Goal: Transaction & Acquisition: Download file/media

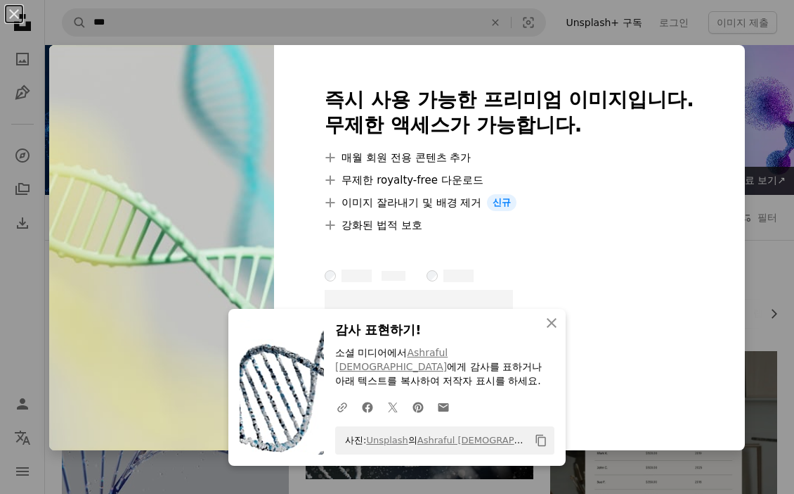
scroll to position [2456, 0]
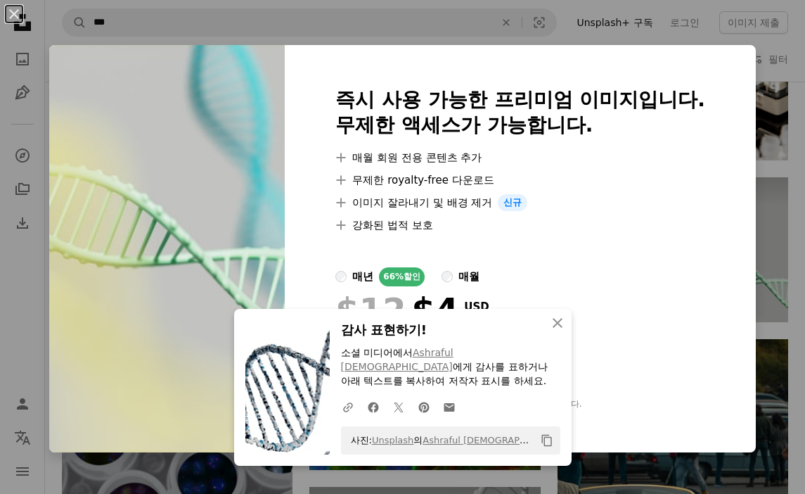
click at [772, 161] on div "An X shape 즉시 사용 가능한 프리미엄 이미지입니다. 무제한 액세스가 가능합니다. A plus sign 매월 회원 전용 콘텐츠 추가 A…" at bounding box center [402, 247] width 805 height 494
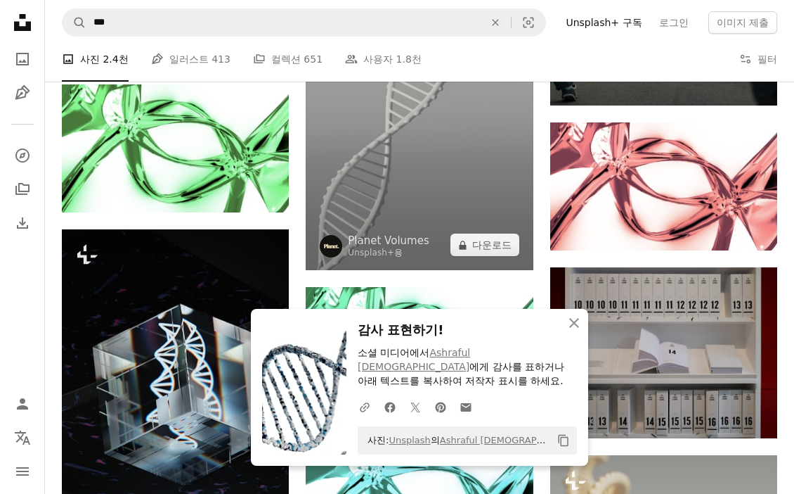
scroll to position [2998, 0]
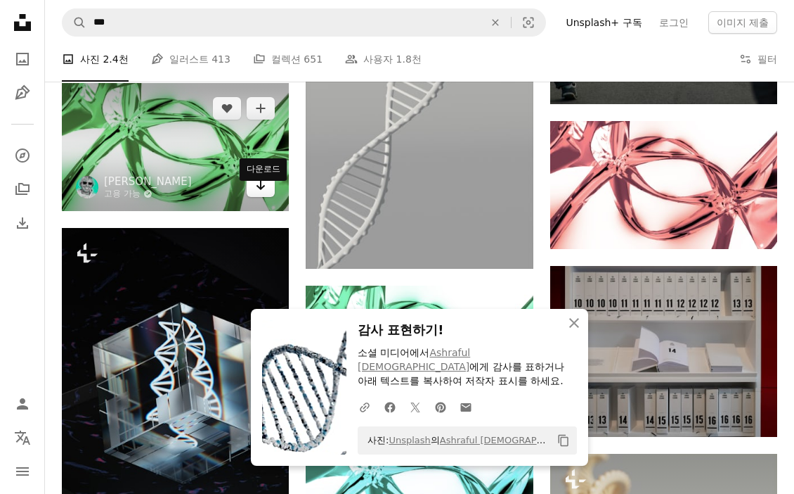
click at [265, 193] on icon "Arrow pointing down" at bounding box center [260, 184] width 11 height 17
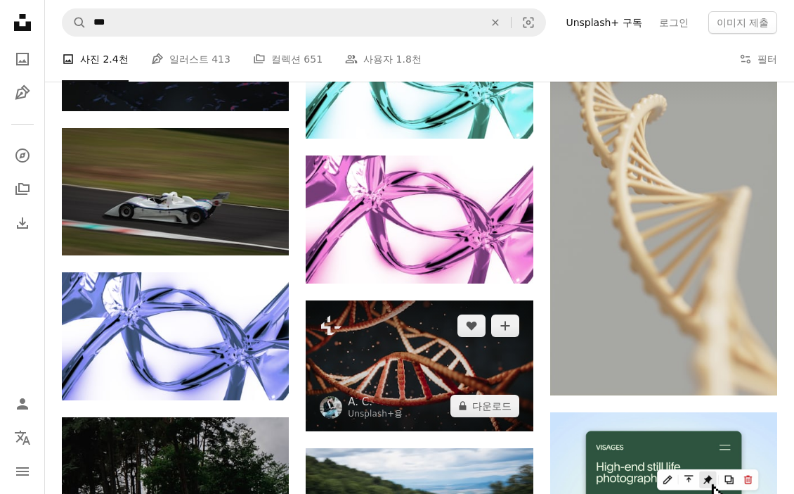
scroll to position [3452, 0]
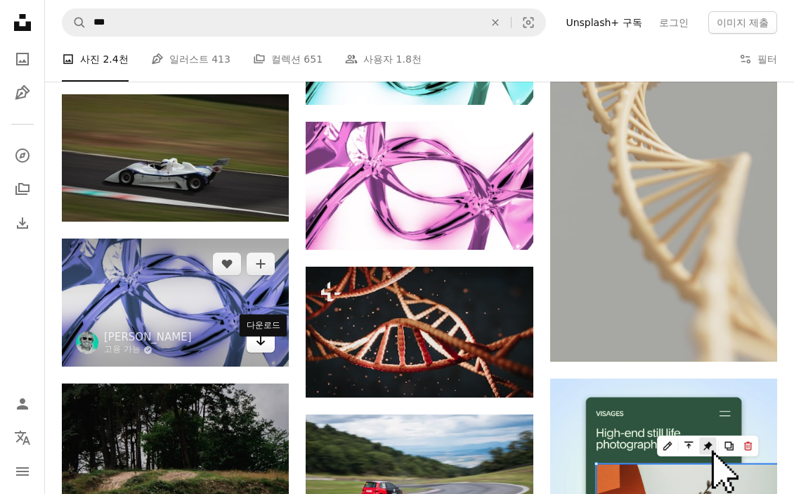
click at [266, 348] on icon "Arrow pointing down" at bounding box center [260, 340] width 11 height 17
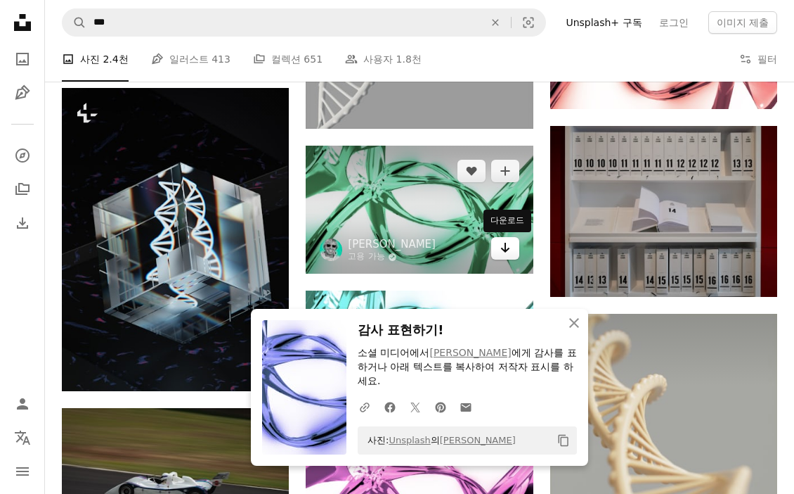
click at [508, 249] on icon "다운로드" at bounding box center [505, 248] width 9 height 10
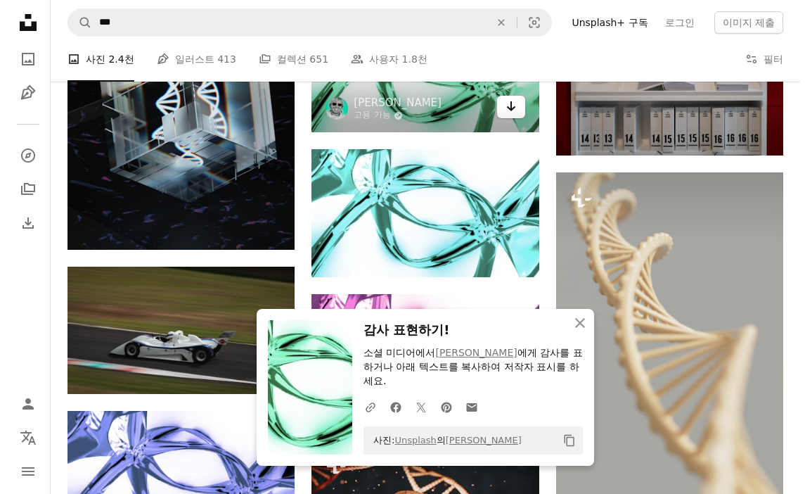
scroll to position [3313, 0]
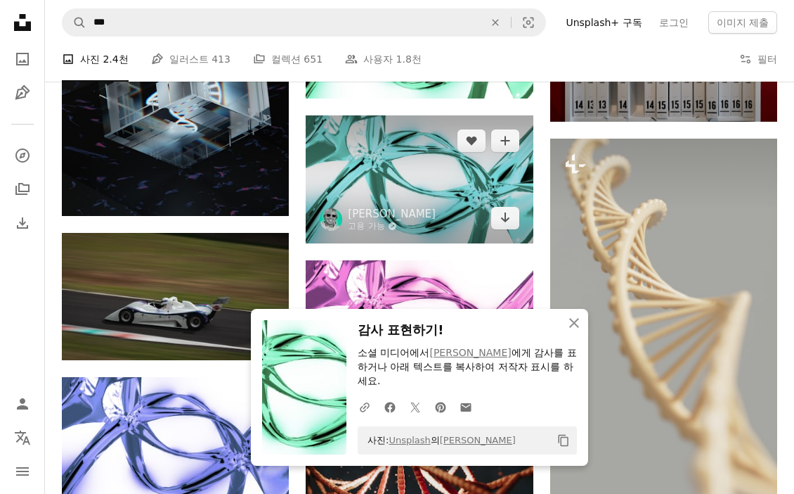
click at [470, 175] on img at bounding box center [419, 179] width 227 height 128
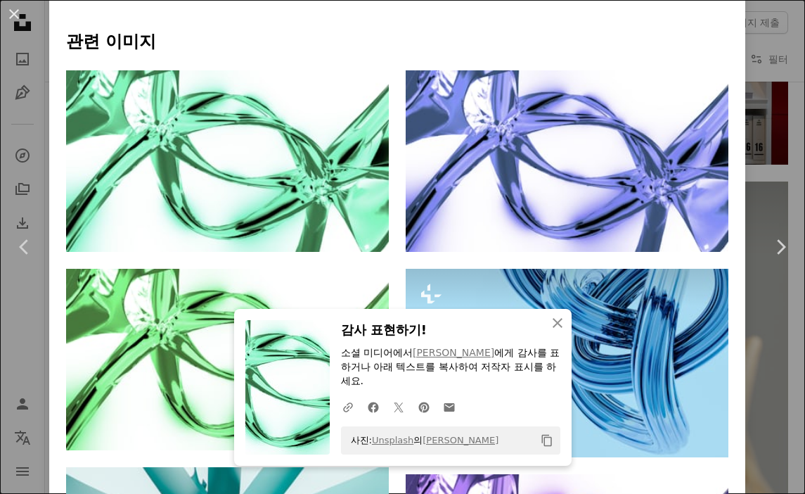
scroll to position [842, 0]
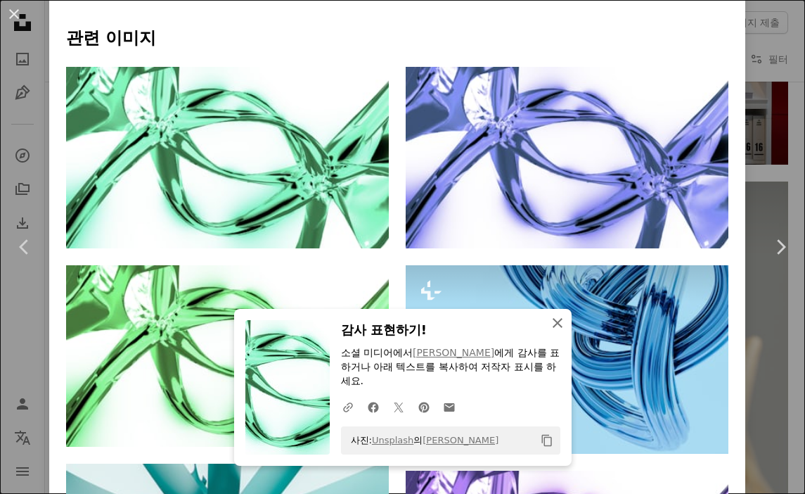
click at [554, 331] on icon "An X shape" at bounding box center [557, 322] width 17 height 17
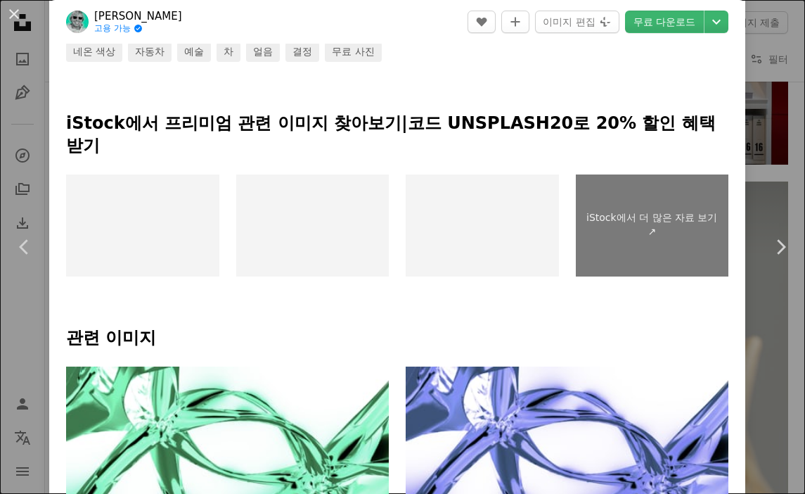
scroll to position [541, 0]
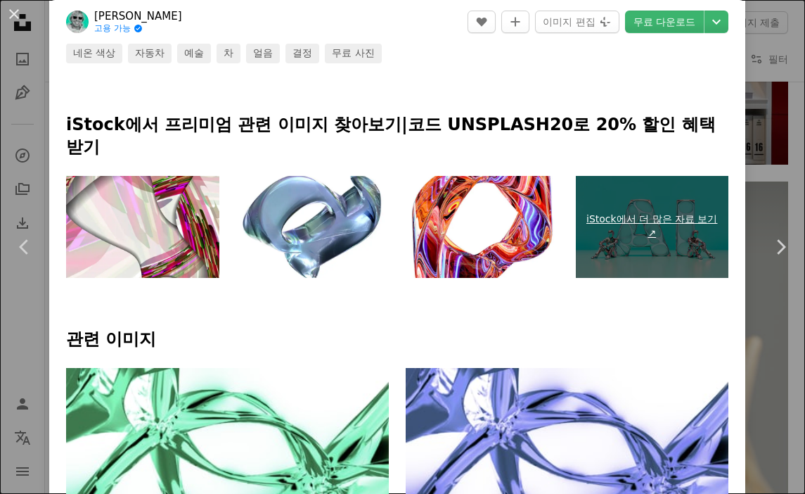
click at [650, 194] on link "iStock에서 더 많은 자료 보기 ↗" at bounding box center [652, 227] width 153 height 102
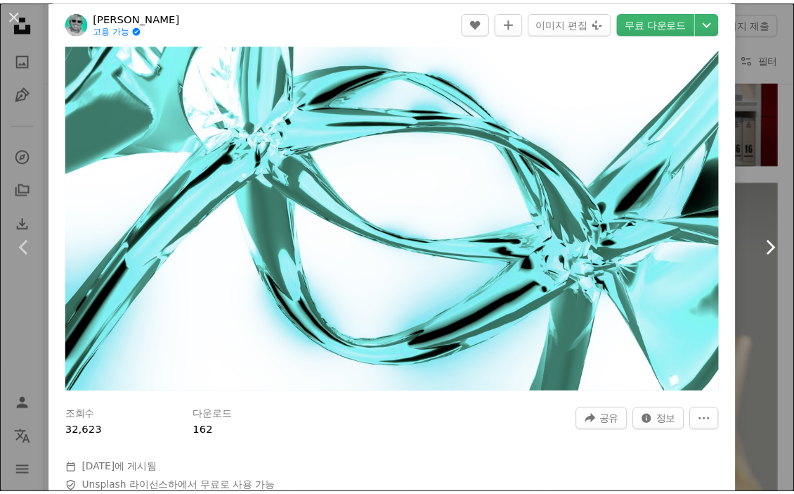
scroll to position [0, 0]
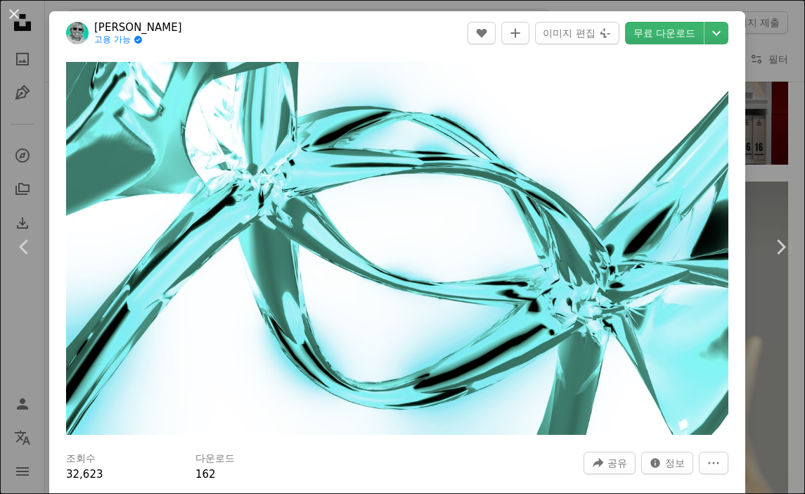
click at [750, 119] on div "An X shape Chevron left Chevron right [PERSON_NAME] 고용 가능 A checkmark inside of…" at bounding box center [402, 247] width 805 height 494
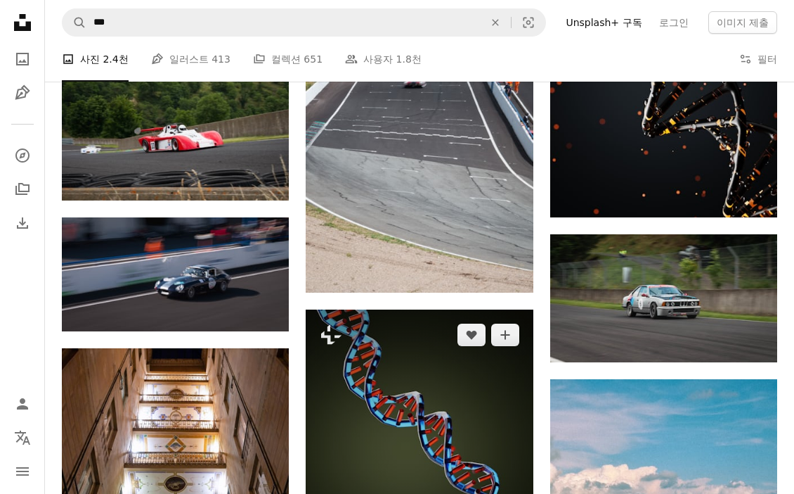
scroll to position [7242, 0]
